Goal: Navigation & Orientation: Find specific page/section

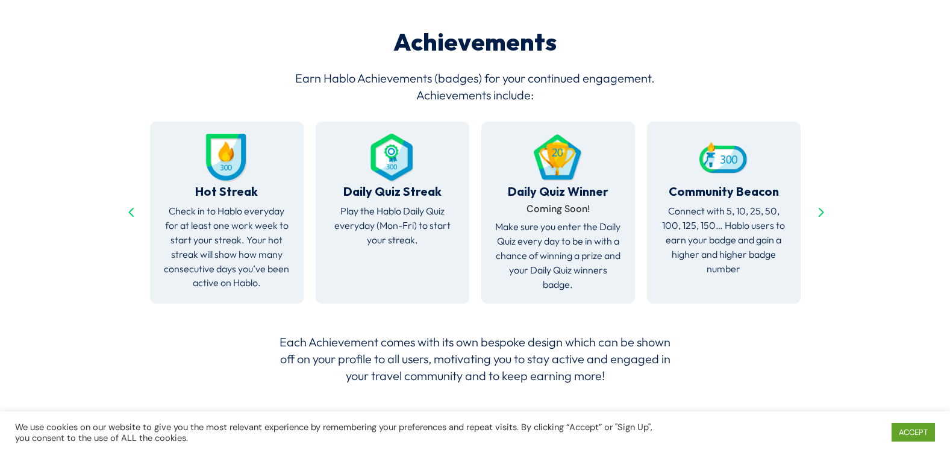
scroll to position [2398, 0]
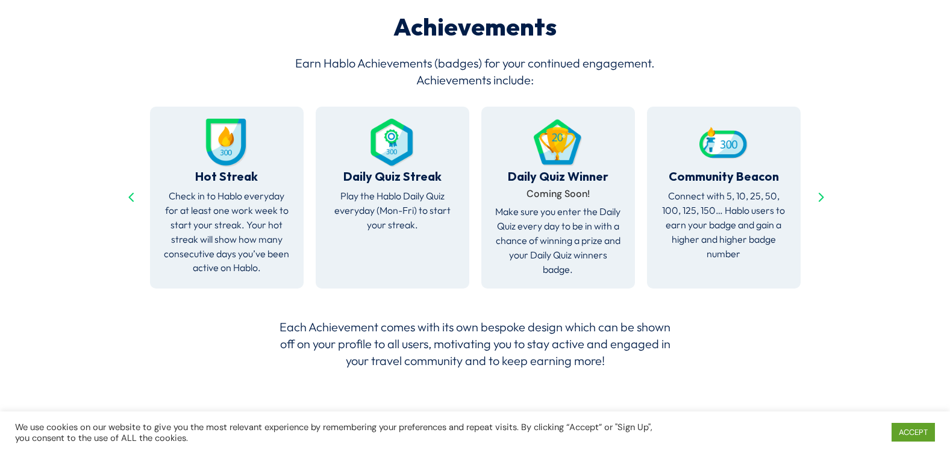
click at [372, 145] on img at bounding box center [392, 143] width 48 height 48
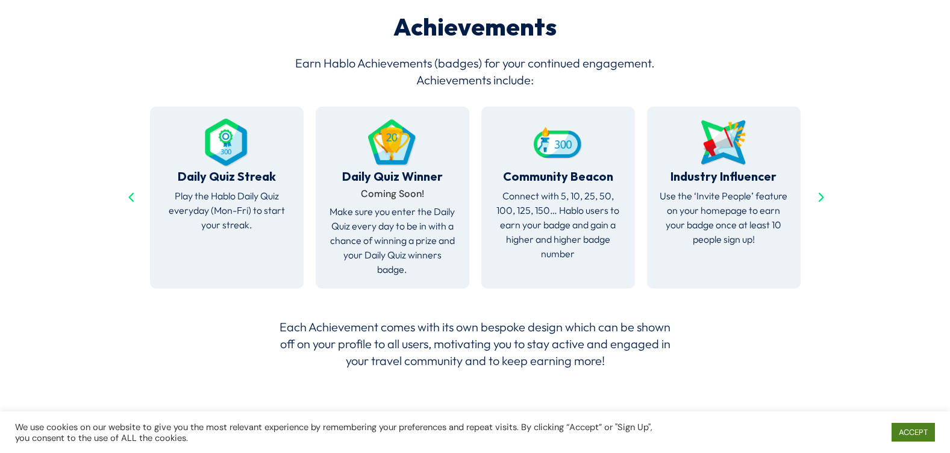
click at [924, 433] on link "ACCEPT" at bounding box center [913, 432] width 43 height 19
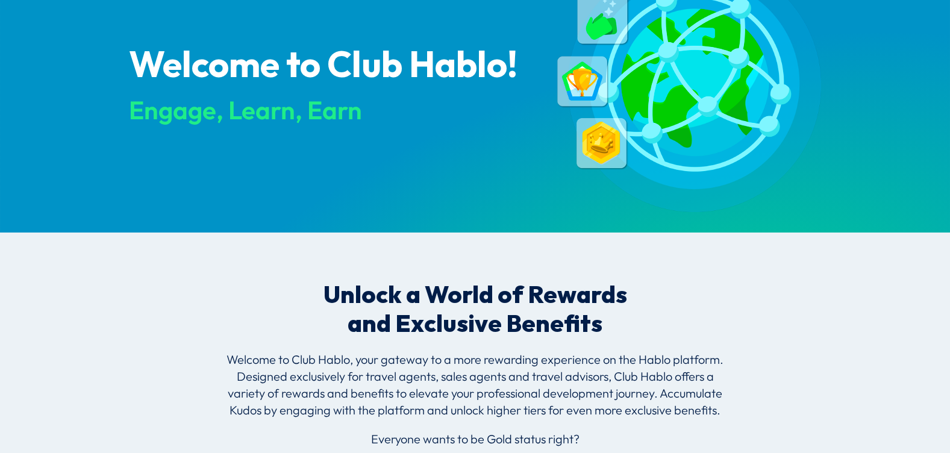
scroll to position [0, 0]
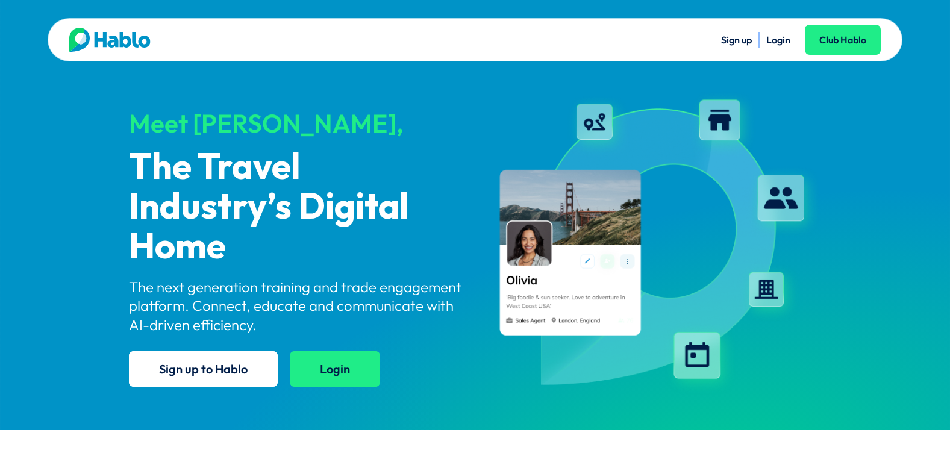
click at [335, 369] on link "Login" at bounding box center [335, 369] width 90 height 36
